Goal: Transaction & Acquisition: Purchase product/service

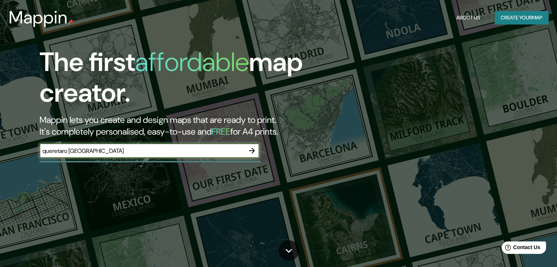
type input "queretaro [GEOGRAPHIC_DATA]"
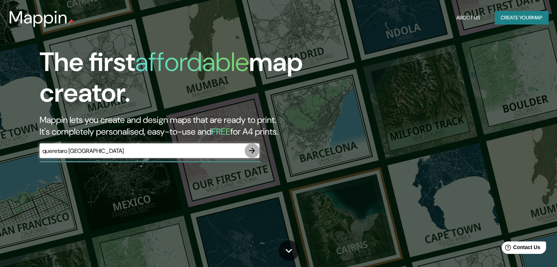
click at [250, 152] on icon "button" at bounding box center [251, 150] width 9 height 9
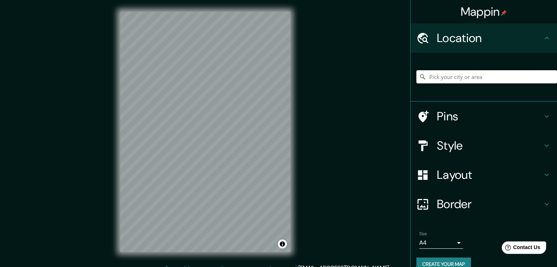
click at [457, 79] on input "Pick your city or area" at bounding box center [486, 76] width 141 height 13
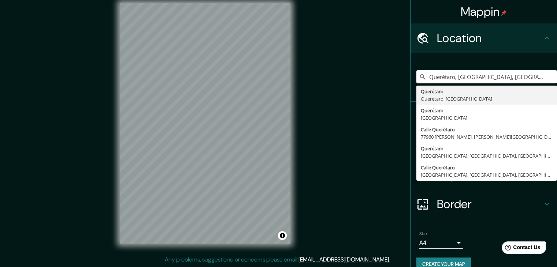
type input "Querétaro, [GEOGRAPHIC_DATA], [GEOGRAPHIC_DATA]"
click at [542, 36] on icon at bounding box center [546, 38] width 9 height 9
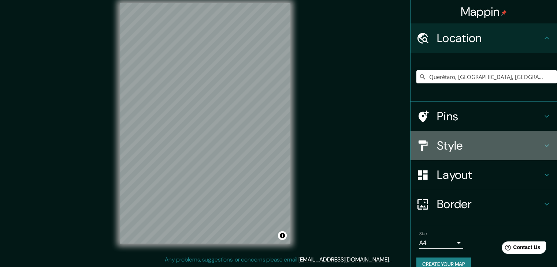
click at [497, 153] on div "Style" at bounding box center [483, 145] width 146 height 29
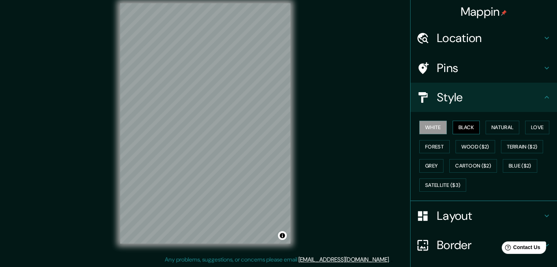
click at [460, 125] on button "Black" at bounding box center [466, 128] width 27 height 14
click at [513, 130] on button "Natural" at bounding box center [502, 128] width 34 height 14
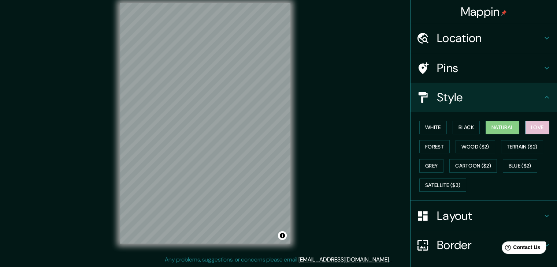
click at [543, 125] on button "Love" at bounding box center [537, 128] width 24 height 14
click at [432, 145] on button "Forest" at bounding box center [434, 147] width 30 height 14
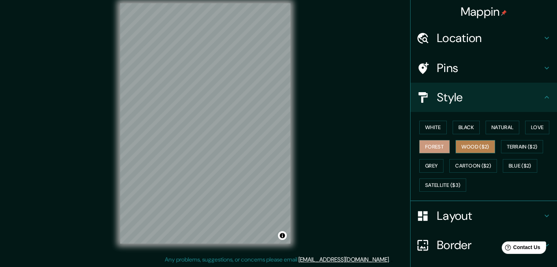
click at [473, 145] on button "Wood ($2)" at bounding box center [475, 147] width 40 height 14
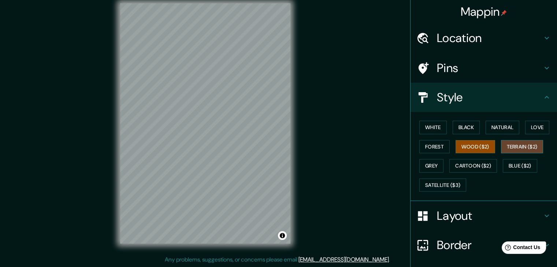
click at [512, 149] on button "Terrain ($2)" at bounding box center [522, 147] width 42 height 14
click at [434, 167] on button "Grey" at bounding box center [431, 166] width 24 height 14
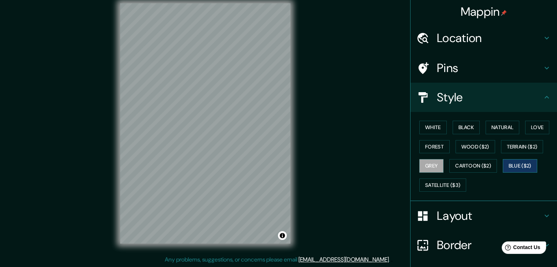
click at [512, 163] on button "Blue ($2)" at bounding box center [520, 166] width 34 height 14
click at [470, 170] on button "Cartoon ($2)" at bounding box center [473, 166] width 48 height 14
click at [461, 213] on h4 "Layout" at bounding box center [489, 216] width 105 height 15
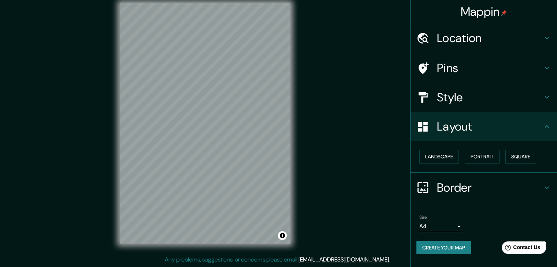
click at [500, 185] on h4 "Border" at bounding box center [489, 187] width 105 height 15
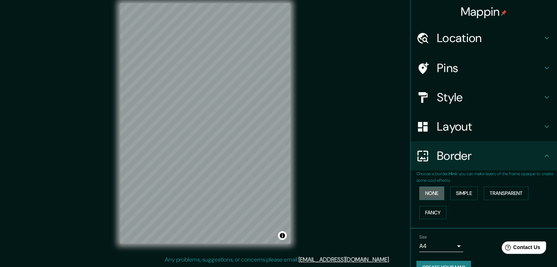
click at [428, 194] on button "None" at bounding box center [431, 194] width 25 height 14
click at [452, 191] on button "Simple" at bounding box center [464, 194] width 28 height 14
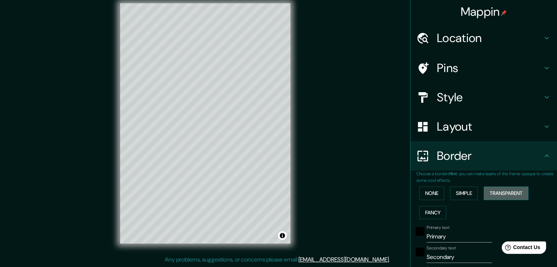
click at [499, 189] on button "Transparent" at bounding box center [506, 194] width 45 height 14
click at [426, 209] on button "Fancy" at bounding box center [432, 213] width 27 height 14
click at [420, 193] on button "None" at bounding box center [431, 194] width 25 height 14
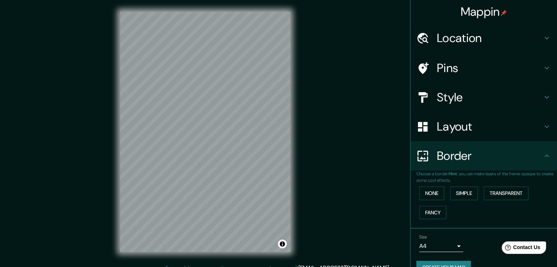
click at [473, 103] on h4 "Style" at bounding box center [489, 97] width 105 height 15
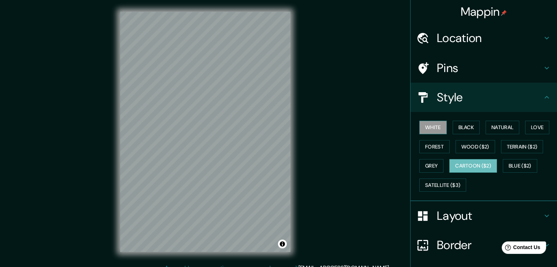
click at [433, 131] on button "White" at bounding box center [432, 128] width 27 height 14
click at [461, 127] on button "Black" at bounding box center [466, 128] width 27 height 14
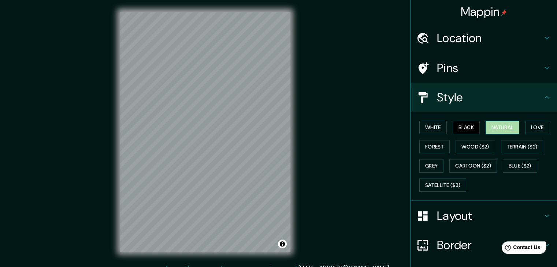
click at [509, 126] on button "Natural" at bounding box center [502, 128] width 34 height 14
click at [529, 126] on button "Love" at bounding box center [537, 128] width 24 height 14
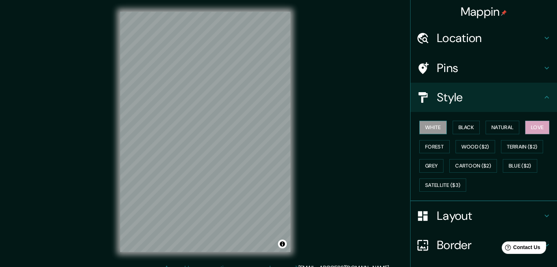
click at [428, 127] on button "White" at bounding box center [432, 128] width 27 height 14
click at [457, 127] on button "Black" at bounding box center [466, 128] width 27 height 14
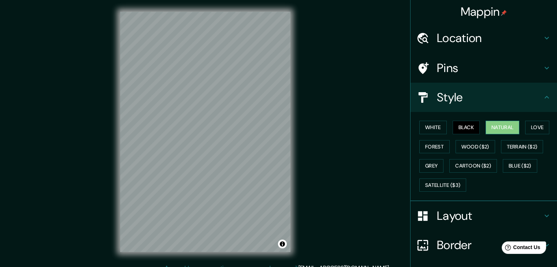
click at [492, 130] on button "Natural" at bounding box center [502, 128] width 34 height 14
click at [529, 128] on button "Love" at bounding box center [537, 128] width 24 height 14
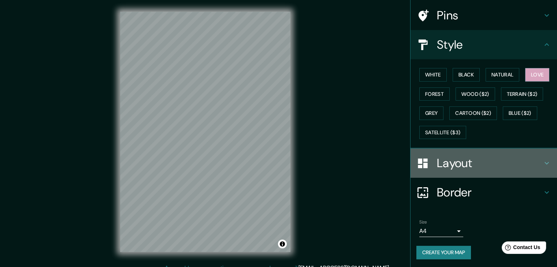
click at [471, 157] on h4 "Layout" at bounding box center [489, 163] width 105 height 15
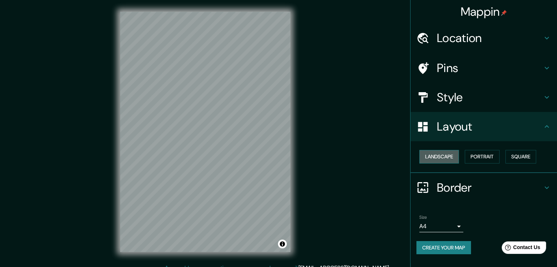
click at [436, 157] on button "Landscape" at bounding box center [439, 157] width 40 height 14
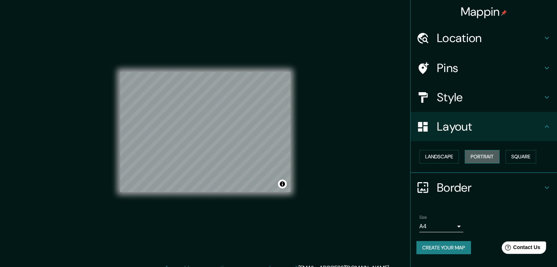
click at [493, 157] on button "Portrait" at bounding box center [482, 157] width 35 height 14
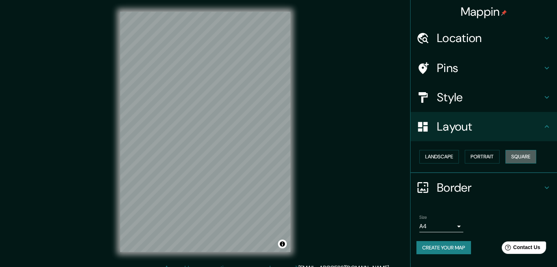
click at [524, 155] on button "Square" at bounding box center [520, 157] width 31 height 14
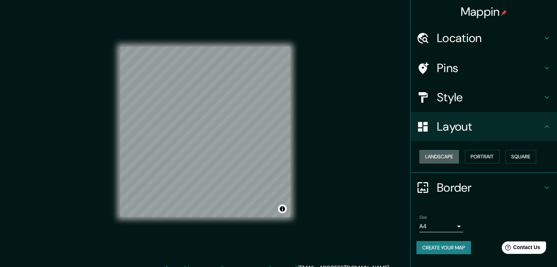
click at [443, 157] on button "Landscape" at bounding box center [439, 157] width 40 height 14
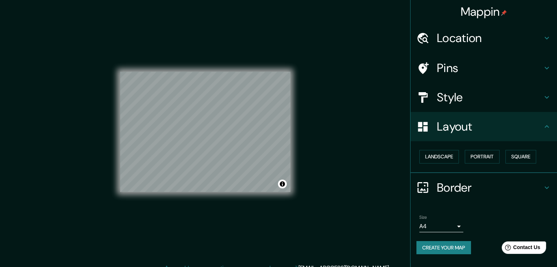
click at [474, 66] on h4 "Pins" at bounding box center [489, 68] width 105 height 15
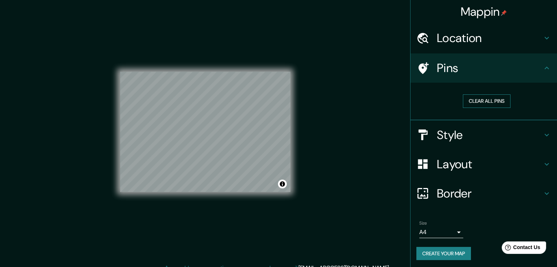
click at [485, 97] on button "Clear all pins" at bounding box center [487, 101] width 48 height 14
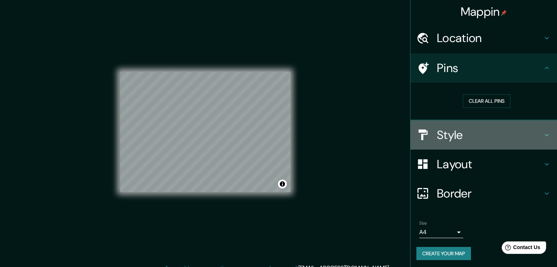
click at [477, 128] on h4 "Style" at bounding box center [489, 135] width 105 height 15
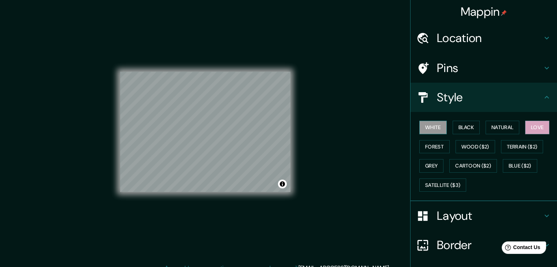
click at [424, 125] on button "White" at bounding box center [432, 128] width 27 height 14
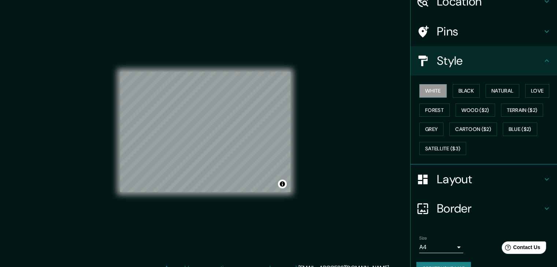
click at [451, 182] on h4 "Layout" at bounding box center [489, 179] width 105 height 15
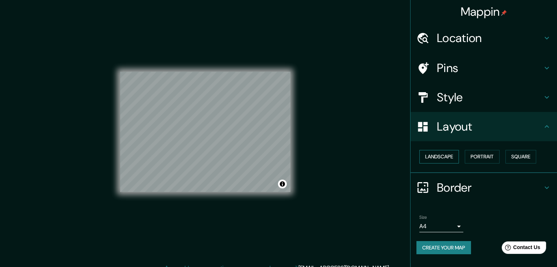
click at [442, 159] on button "Landscape" at bounding box center [439, 157] width 40 height 14
click at [475, 156] on button "Portrait" at bounding box center [482, 157] width 35 height 14
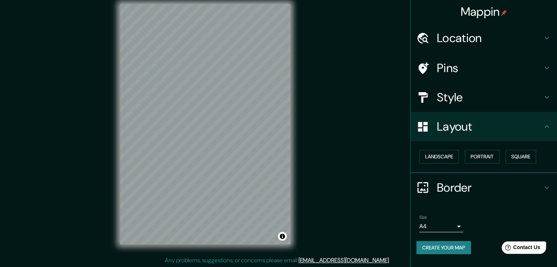
scroll to position [8, 0]
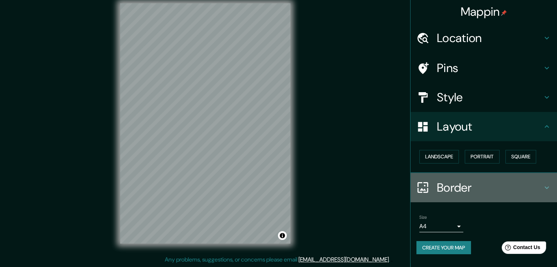
click at [470, 189] on h4 "Border" at bounding box center [489, 187] width 105 height 15
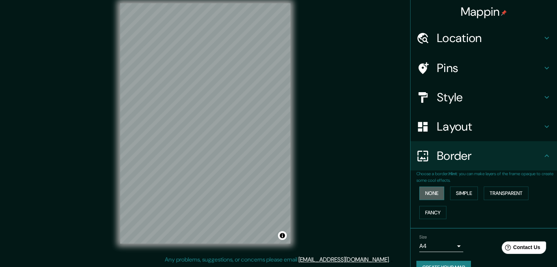
click at [431, 197] on button "None" at bounding box center [431, 194] width 25 height 14
click at [472, 195] on button "Simple" at bounding box center [464, 194] width 28 height 14
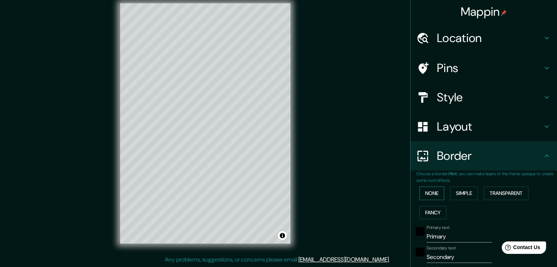
click at [423, 192] on button "None" at bounding box center [431, 194] width 25 height 14
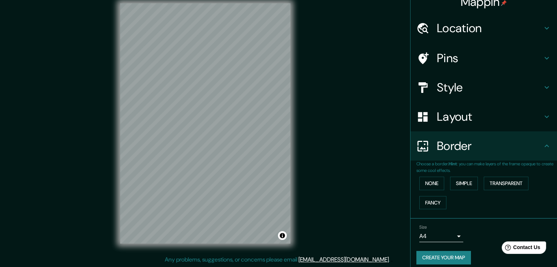
scroll to position [0, 0]
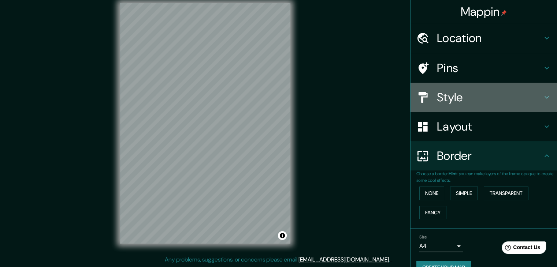
click at [447, 96] on h4 "Style" at bounding box center [489, 97] width 105 height 15
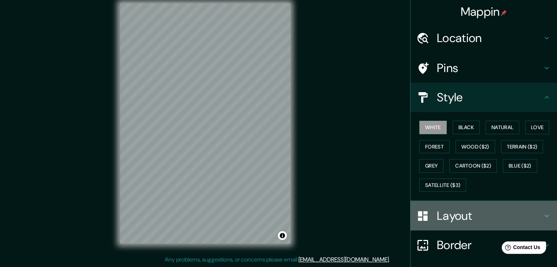
click at [446, 226] on div "Layout" at bounding box center [483, 215] width 146 height 29
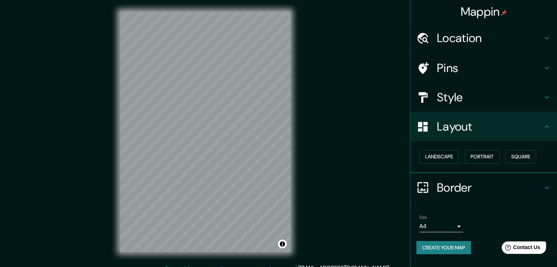
click at [470, 96] on h4 "Style" at bounding box center [489, 97] width 105 height 15
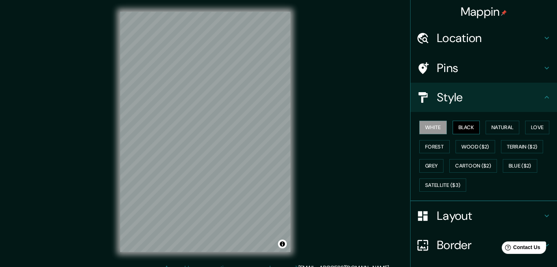
click at [469, 127] on button "Black" at bounding box center [466, 128] width 27 height 14
click at [494, 126] on button "Natural" at bounding box center [502, 128] width 34 height 14
click at [429, 128] on button "White" at bounding box center [432, 128] width 27 height 14
